Goal: Transaction & Acquisition: Purchase product/service

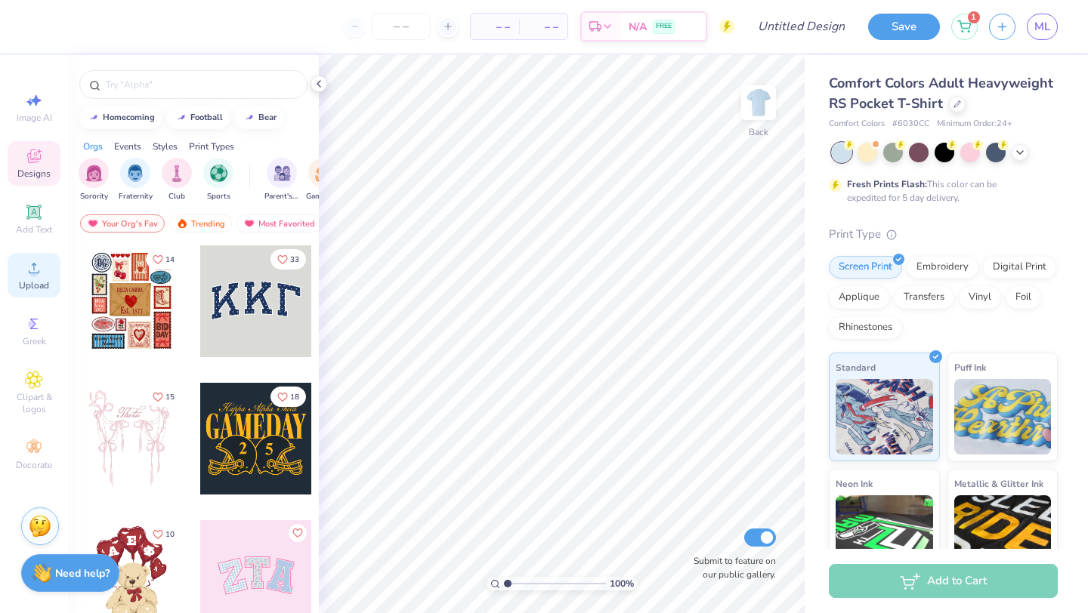
click at [13, 264] on div "Upload" at bounding box center [34, 275] width 53 height 45
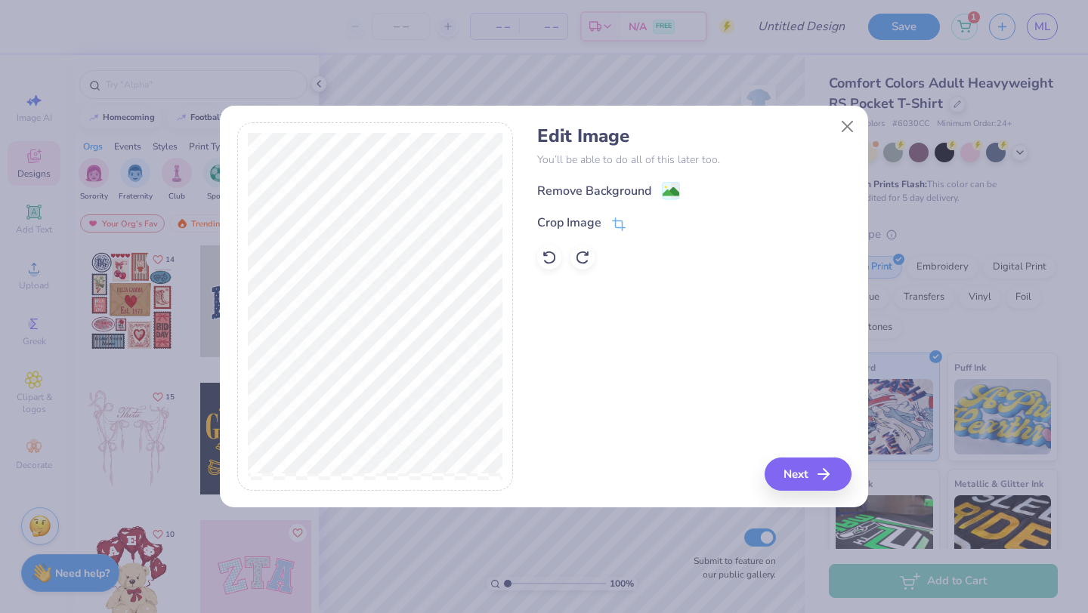
click at [646, 177] on div "Edit Image You’ll be able to do all of this later too. Remove Background Crop I…" at bounding box center [693, 197] width 313 height 144
click at [649, 200] on div "Remove Background" at bounding box center [594, 193] width 114 height 18
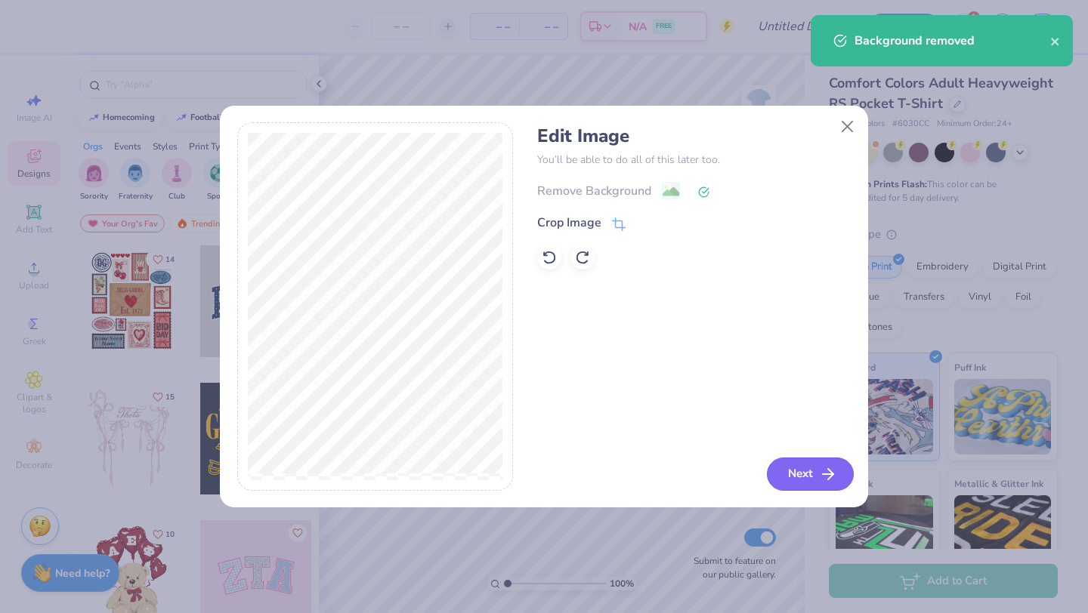
click at [821, 467] on icon "button" at bounding box center [828, 474] width 18 height 18
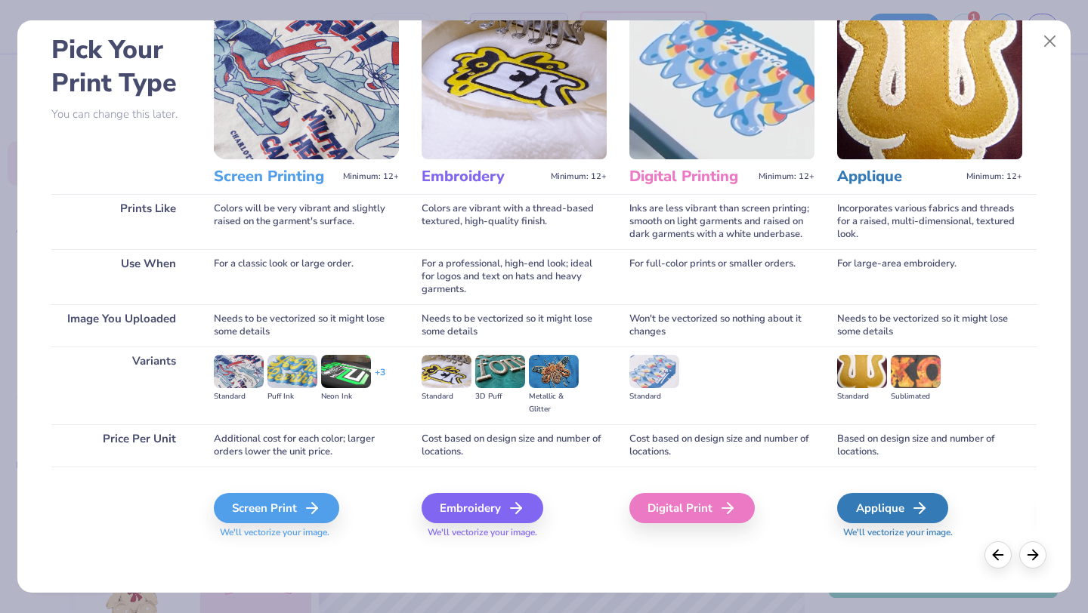
scroll to position [61, 0]
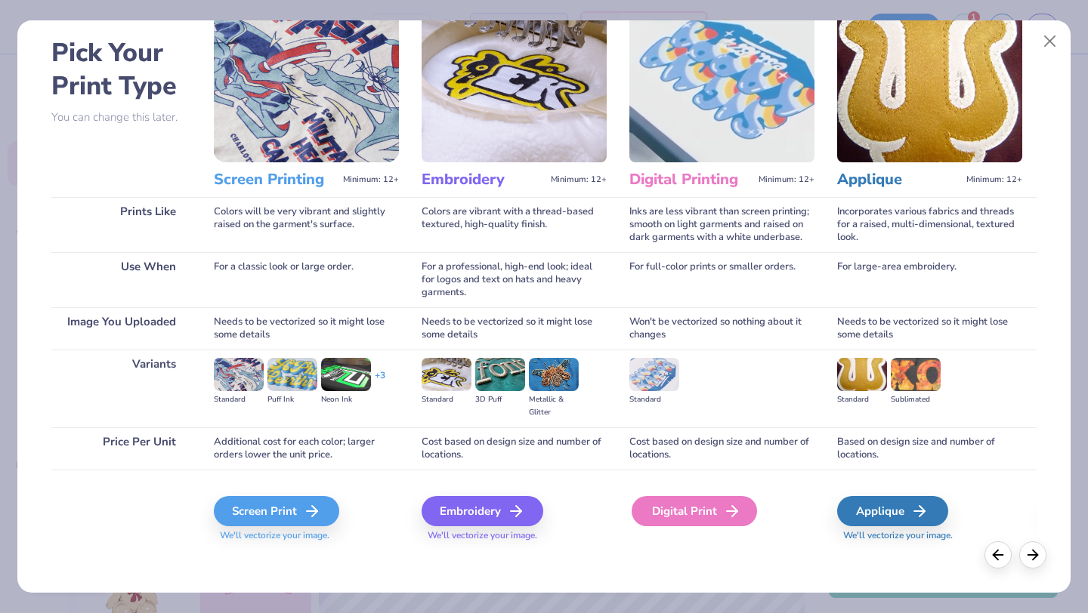
click at [699, 511] on div "Digital Print" at bounding box center [693, 511] width 125 height 30
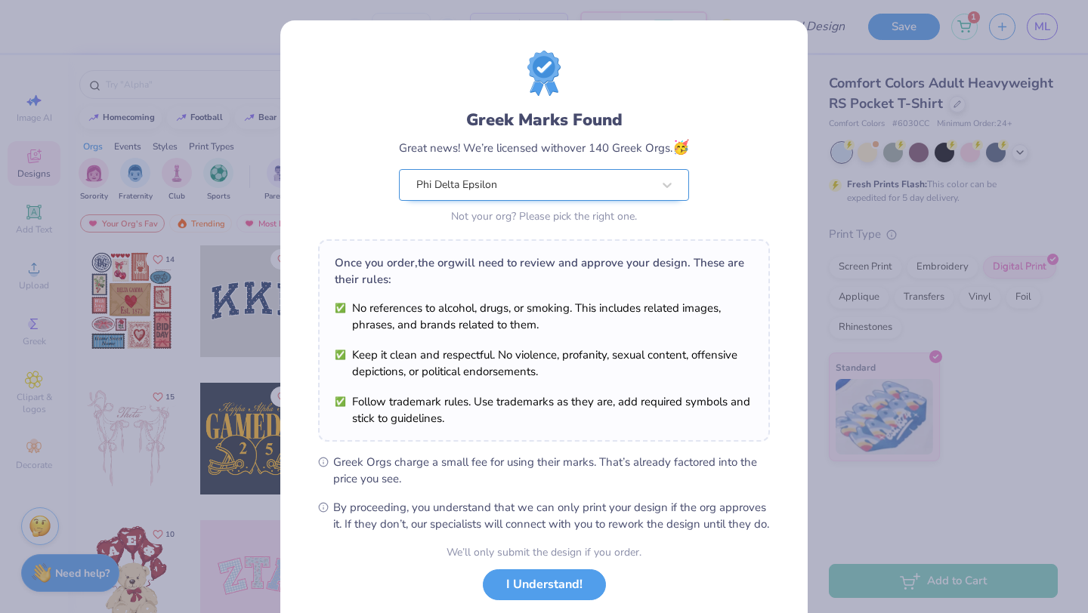
click at [639, 195] on div "Phi Delta Epsilon" at bounding box center [534, 185] width 239 height 30
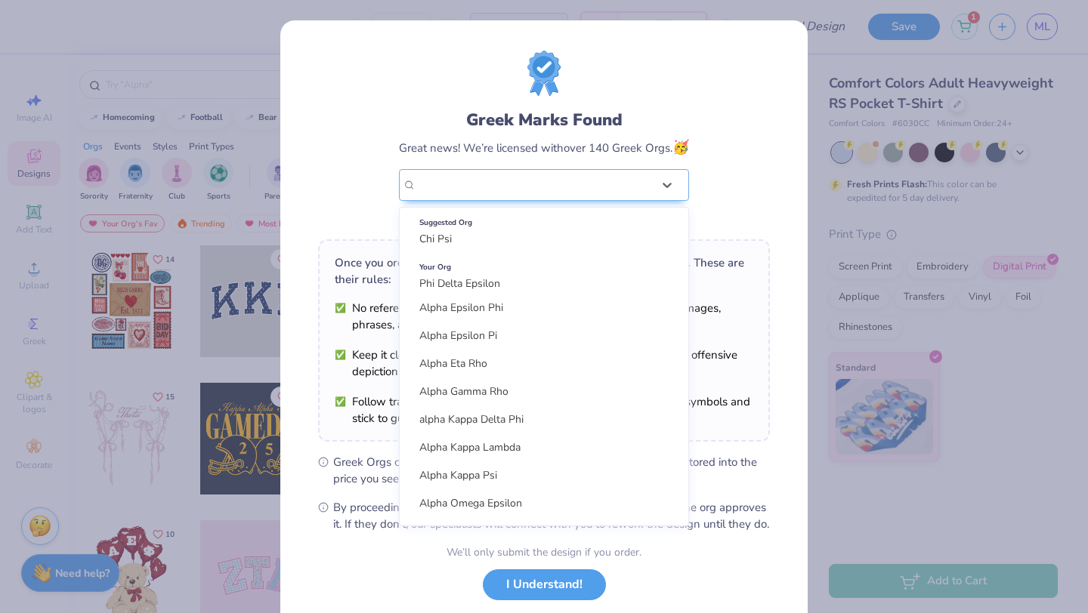
scroll to position [0, 0]
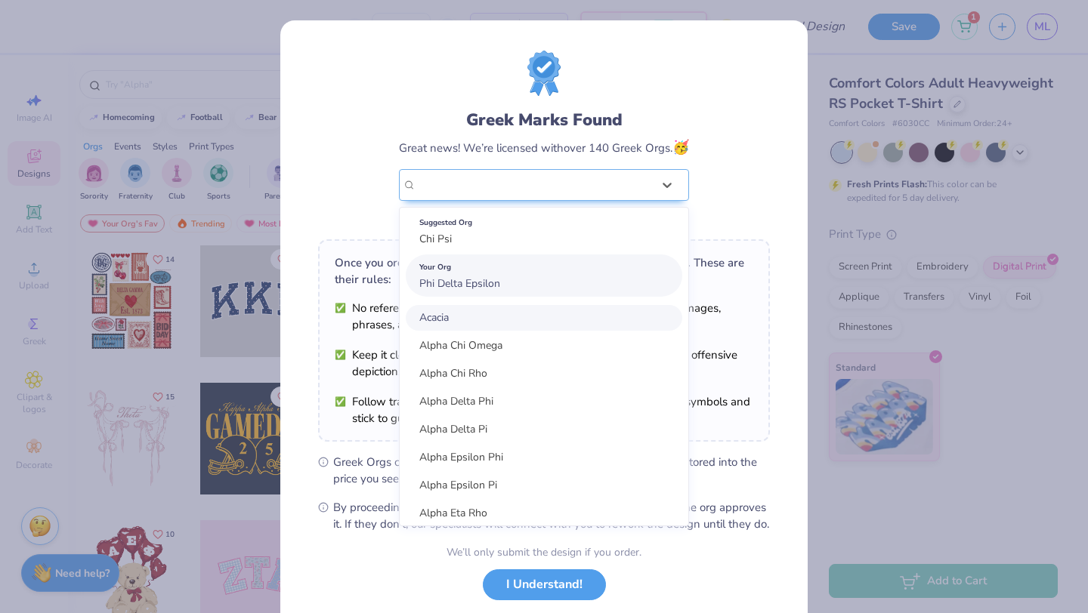
click at [489, 282] on span "Phi Delta Epsilon" at bounding box center [459, 283] width 81 height 14
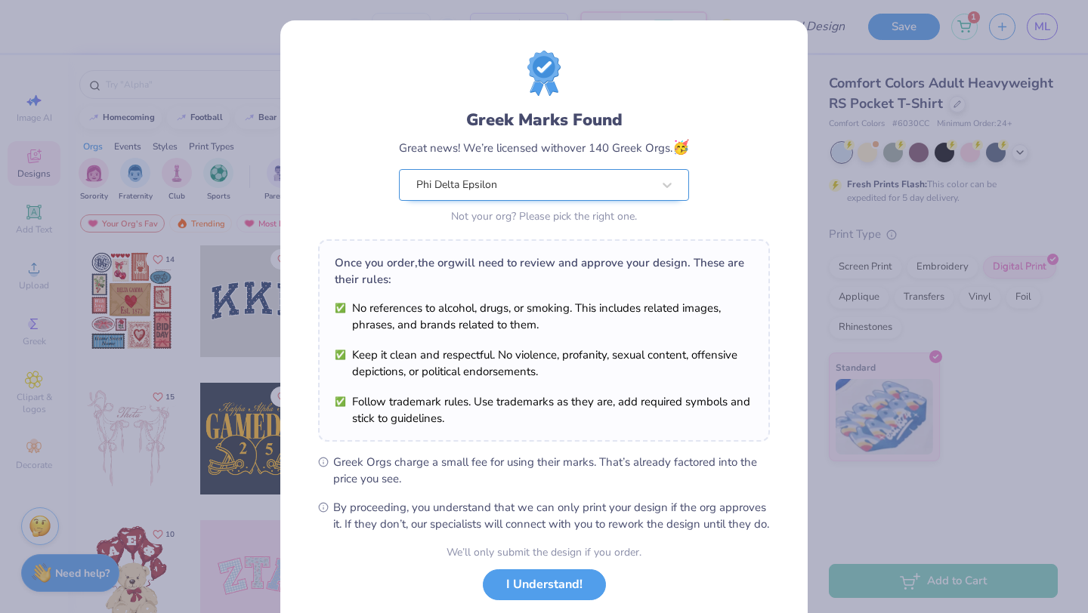
click at [526, 181] on div "Phi Delta Epsilon" at bounding box center [534, 185] width 239 height 30
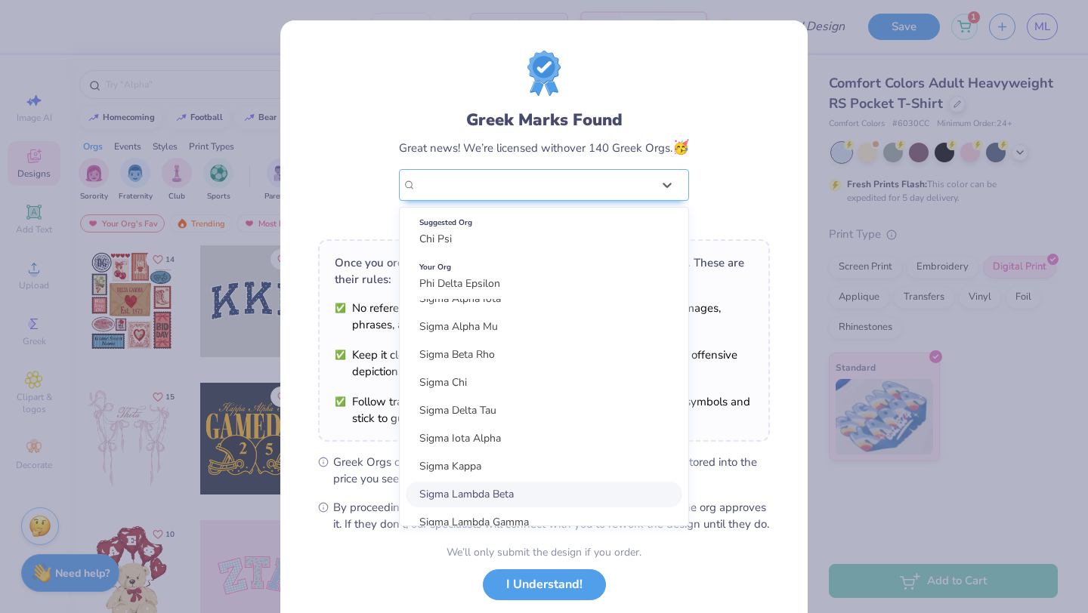
scroll to position [3556, 0]
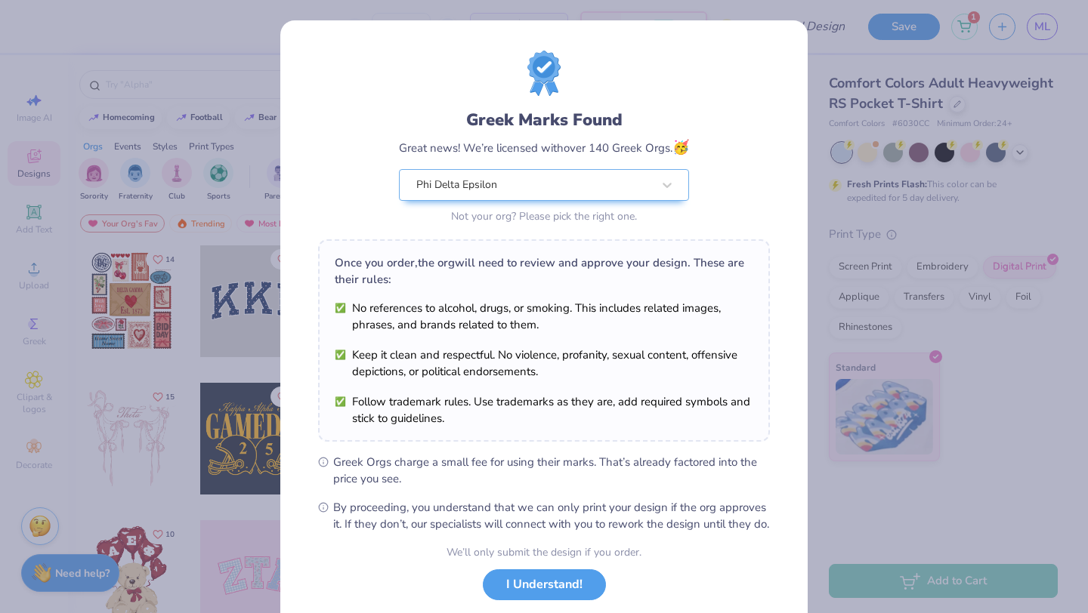
click at [535, 99] on div "Greek Marks Found Great news! We’re licensed with over 140 Greek Orgs. 🥳 Phi De…" at bounding box center [544, 139] width 452 height 177
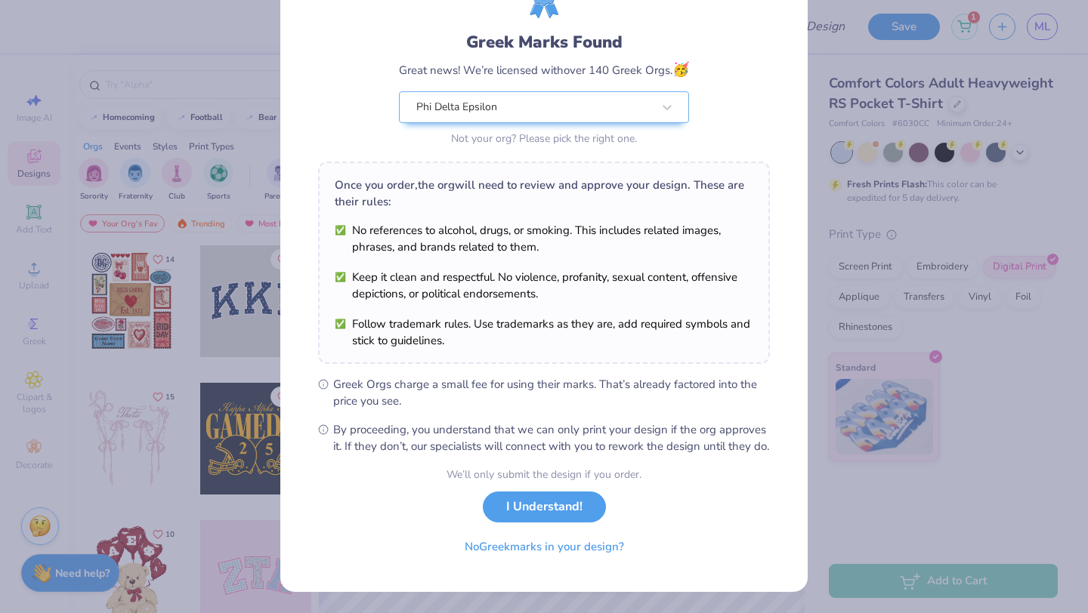
scroll to position [93, 0]
click at [533, 546] on button "No Greek marks in your design?" at bounding box center [544, 543] width 185 height 31
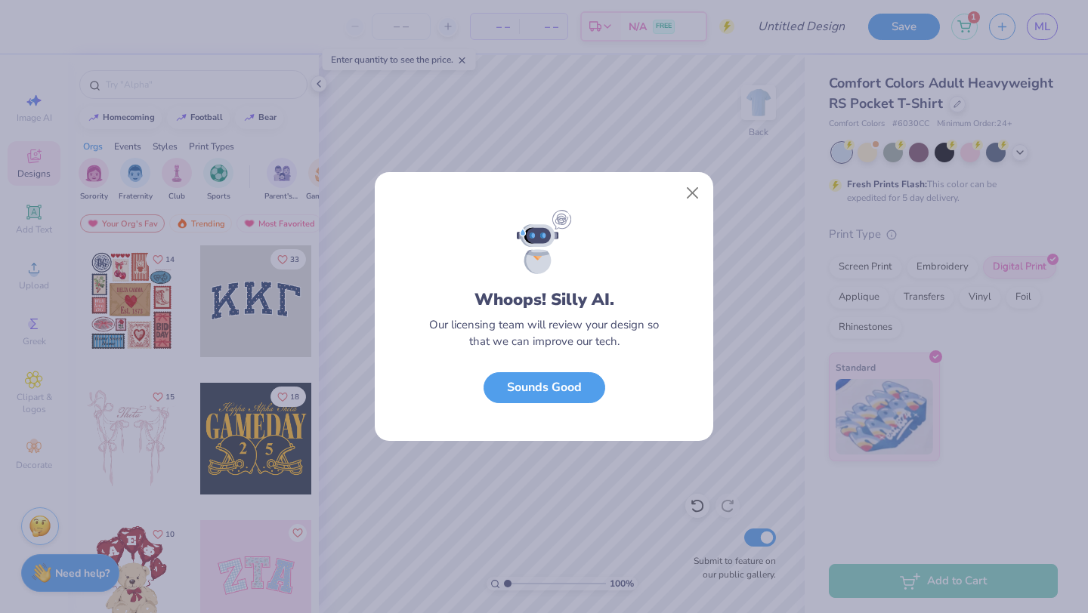
scroll to position [0, 0]
click at [690, 199] on button "Close" at bounding box center [692, 193] width 29 height 29
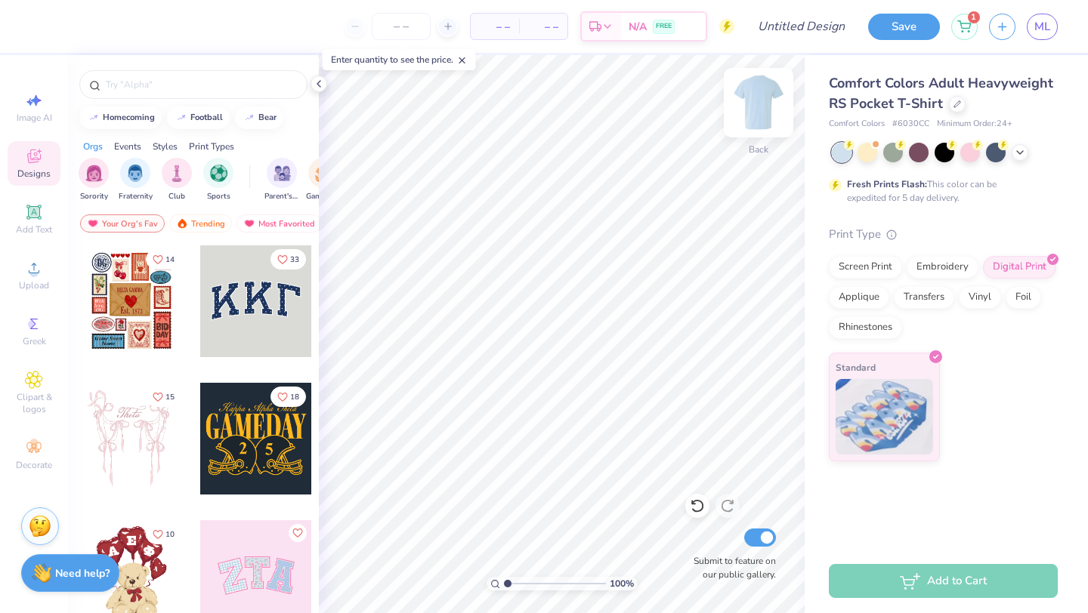
click at [756, 94] on img at bounding box center [758, 103] width 60 height 60
click at [39, 265] on icon at bounding box center [34, 268] width 18 height 18
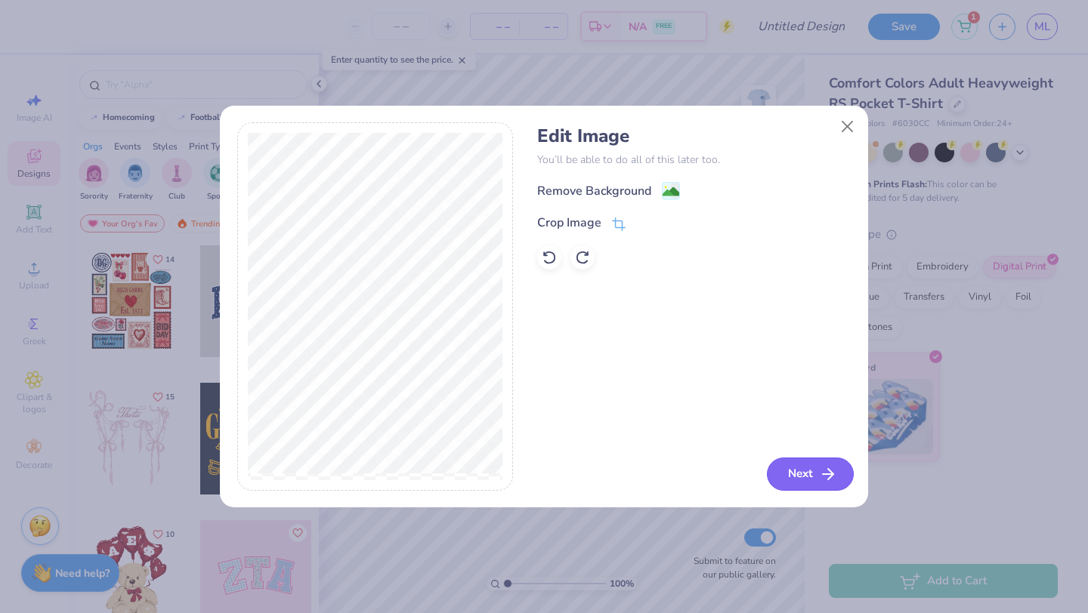
click at [810, 473] on button "Next" at bounding box center [810, 474] width 87 height 33
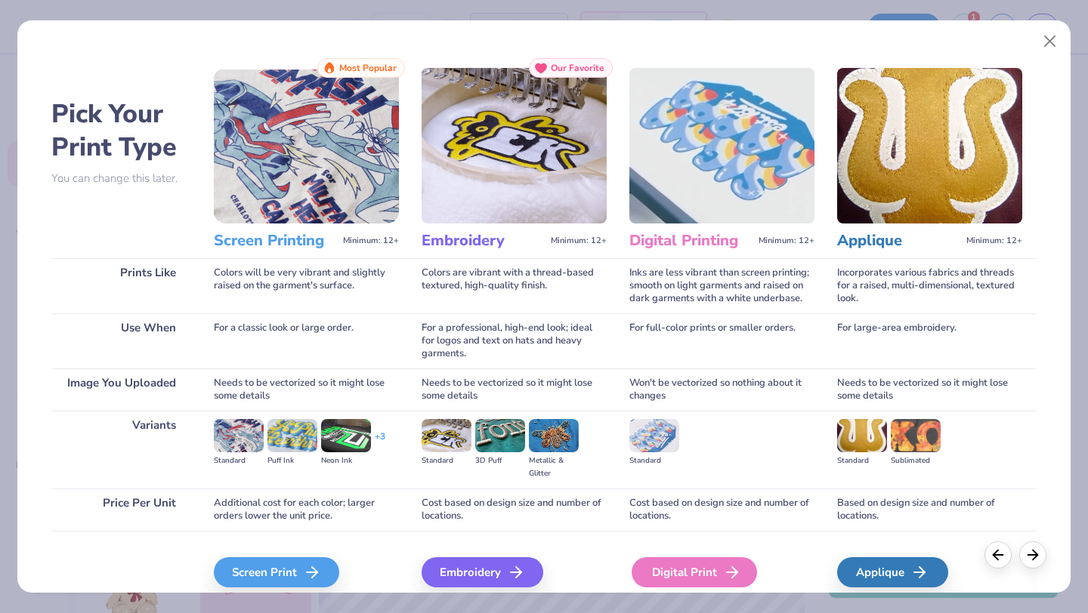
click at [709, 573] on div "Digital Print" at bounding box center [693, 572] width 125 height 30
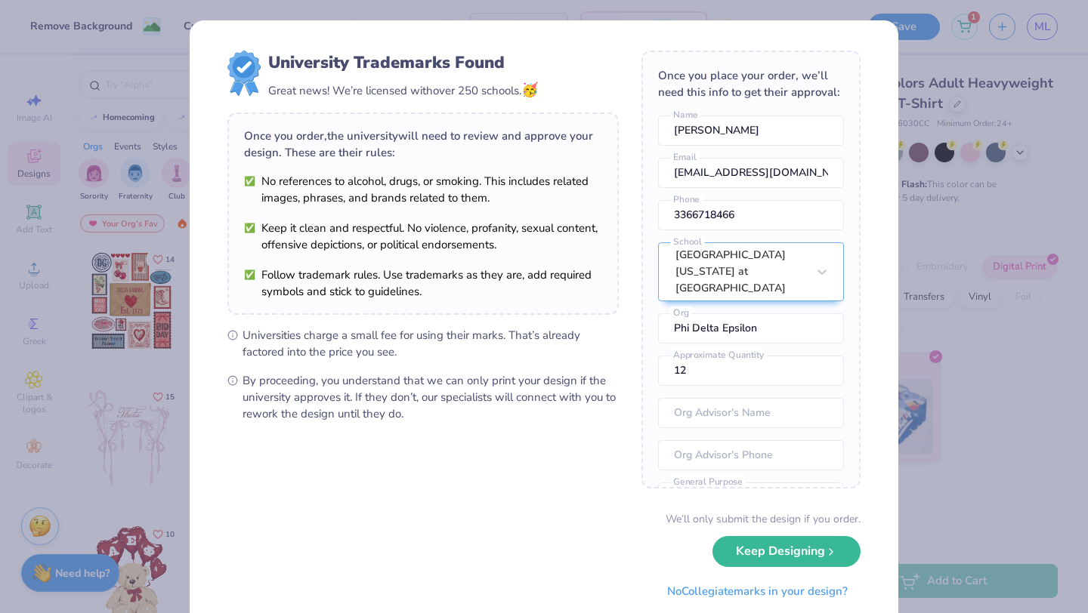
click at [773, 313] on input "Phi Delta Epsilon" at bounding box center [751, 328] width 186 height 30
